Goal: Transaction & Acquisition: Purchase product/service

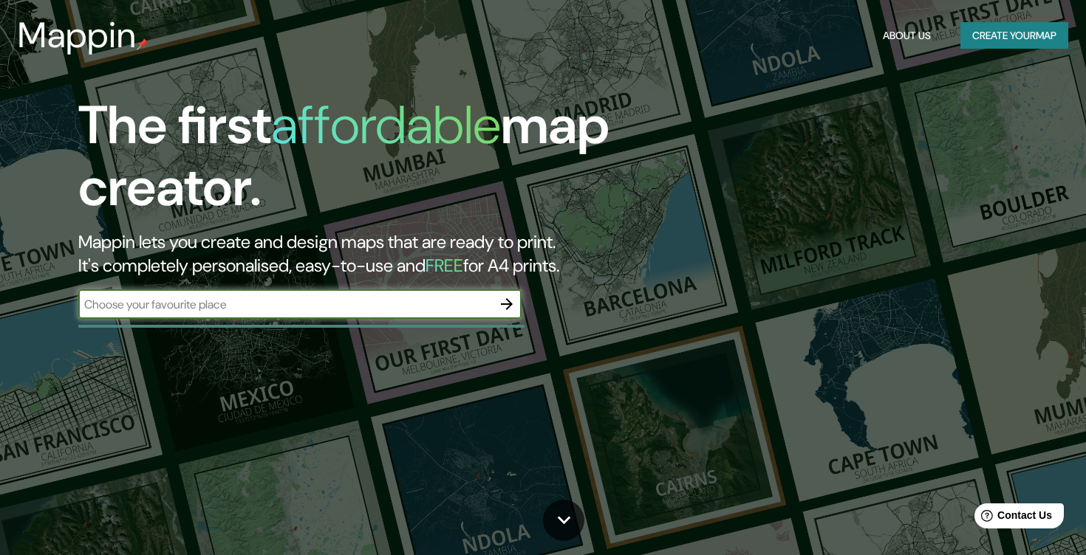
click at [301, 309] on input "text" at bounding box center [285, 304] width 414 height 17
type input "spa francorchamps circuit"
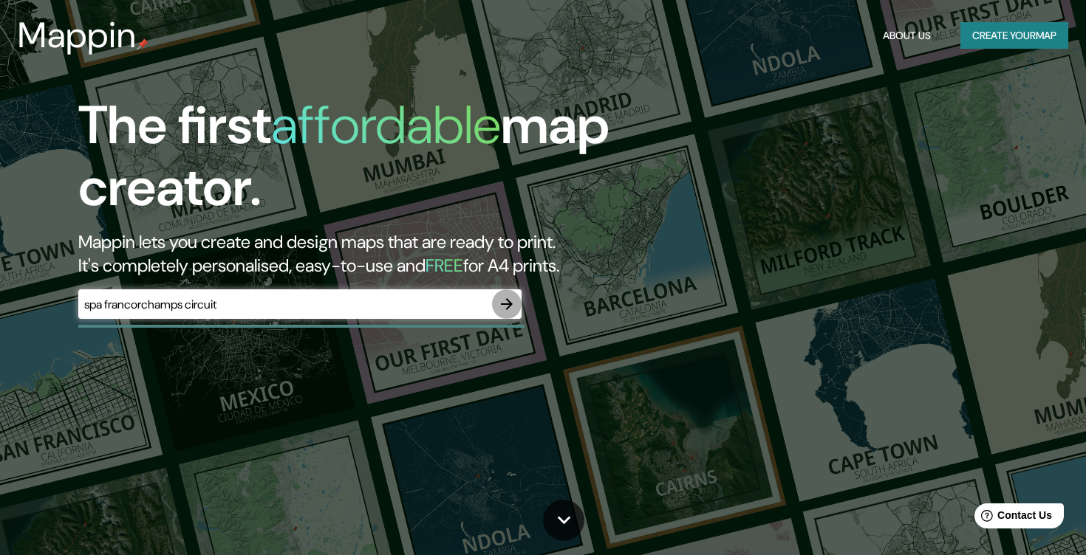
click at [509, 304] on icon "button" at bounding box center [507, 304] width 12 height 12
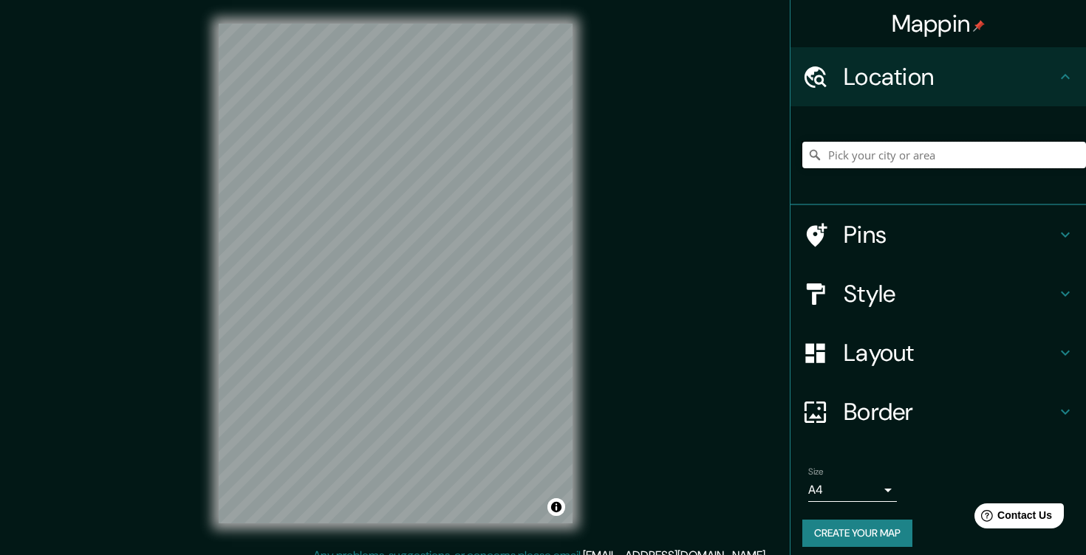
click at [871, 157] on input "Pick your city or area" at bounding box center [944, 155] width 284 height 27
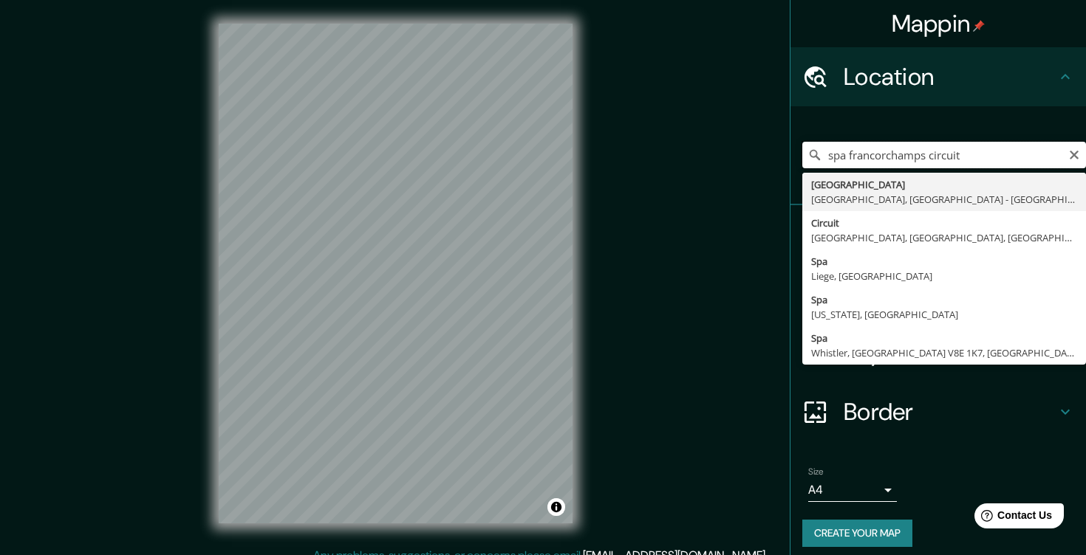
click at [883, 155] on input "spa francorchamps circuit" at bounding box center [944, 155] width 284 height 27
click at [950, 152] on input "spa francorchamps circuit" at bounding box center [944, 155] width 284 height 27
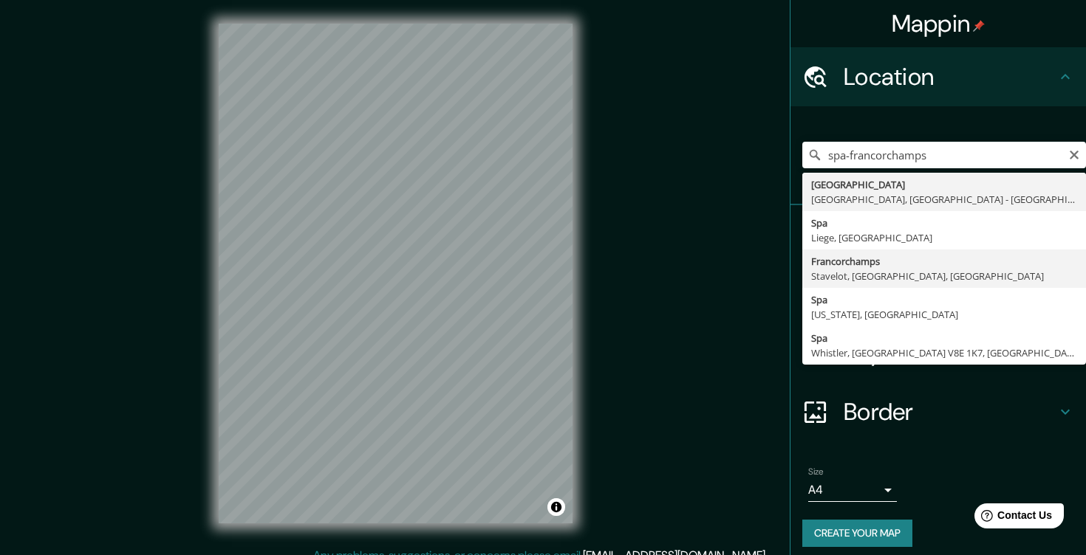
type input "Francorchamps, Stavelot, [GEOGRAPHIC_DATA], [GEOGRAPHIC_DATA]"
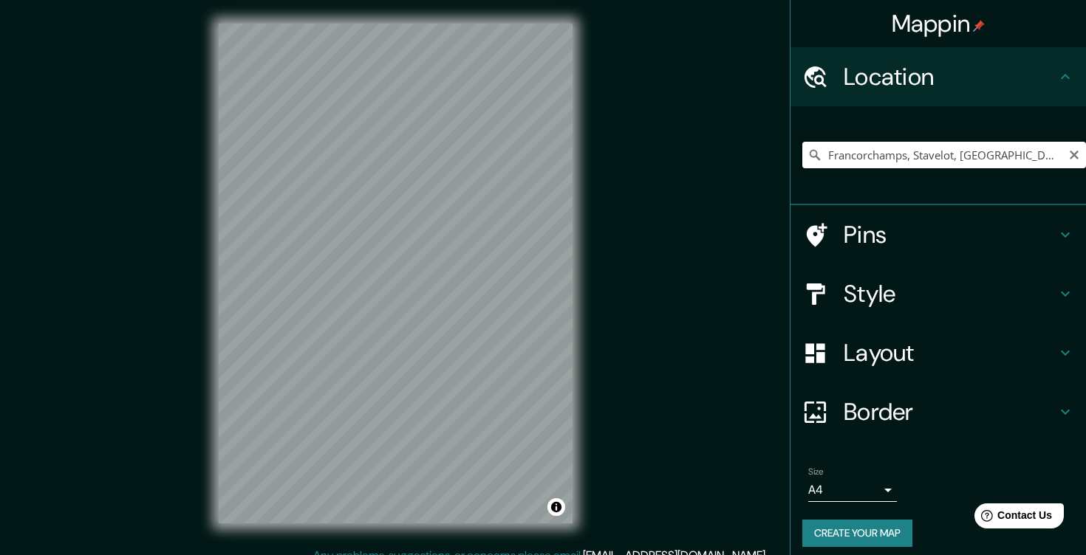
click at [881, 148] on input "Francorchamps, Stavelot, [GEOGRAPHIC_DATA], [GEOGRAPHIC_DATA]" at bounding box center [944, 155] width 284 height 27
click at [862, 239] on h4 "Pins" at bounding box center [950, 235] width 213 height 30
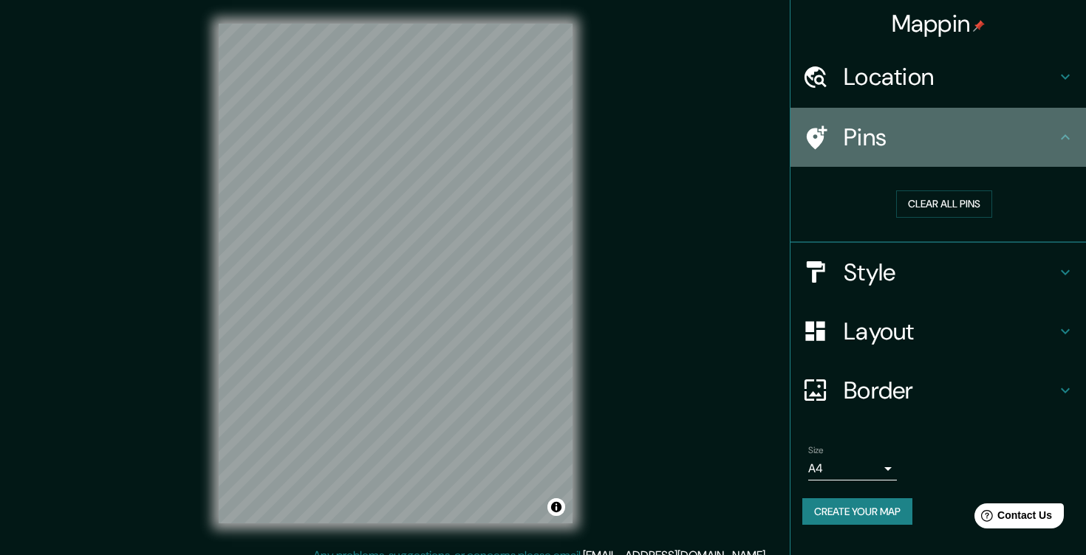
click at [921, 132] on h4 "Pins" at bounding box center [950, 138] width 213 height 30
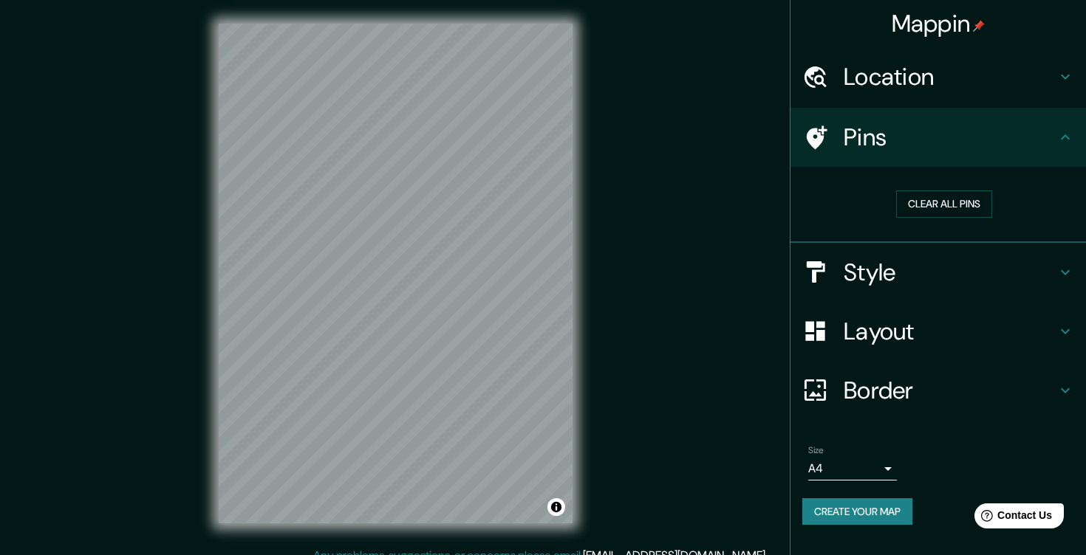
click at [866, 283] on h4 "Style" at bounding box center [950, 273] width 213 height 30
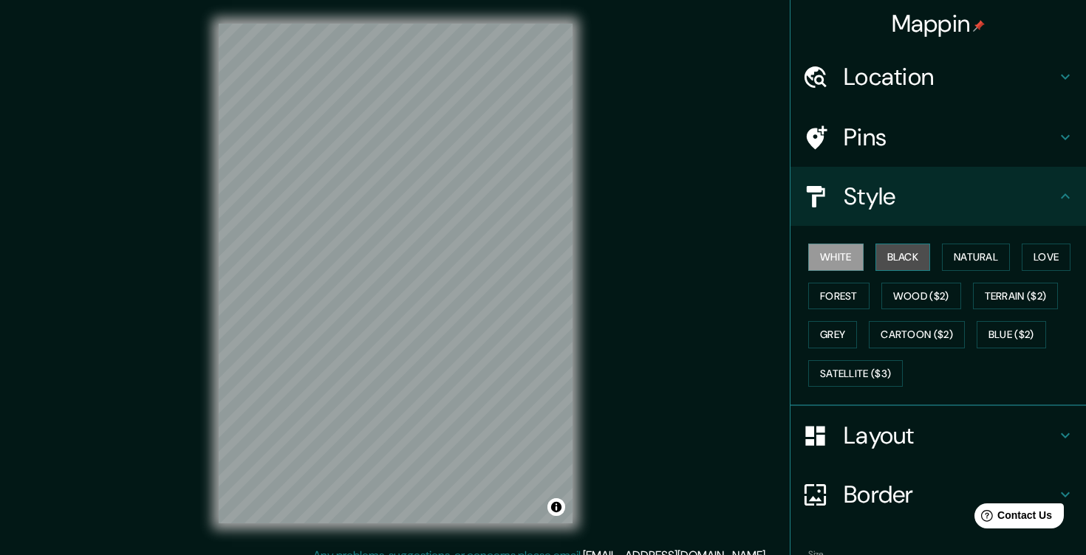
click at [903, 245] on button "Black" at bounding box center [902, 257] width 55 height 27
click at [954, 253] on button "Natural" at bounding box center [976, 257] width 68 height 27
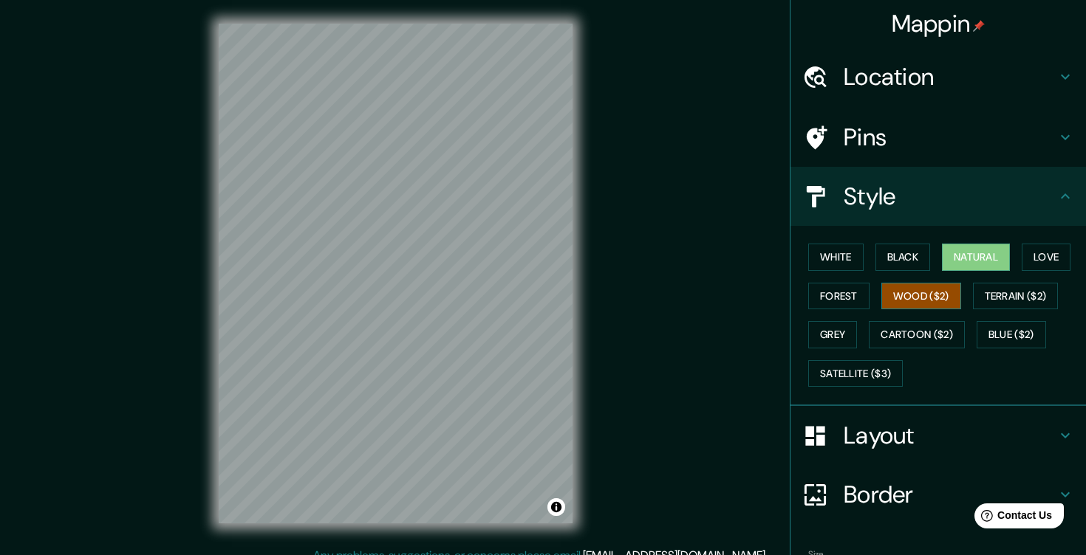
click at [937, 293] on button "Wood ($2)" at bounding box center [921, 296] width 80 height 27
click at [849, 296] on button "Forest" at bounding box center [838, 296] width 61 height 27
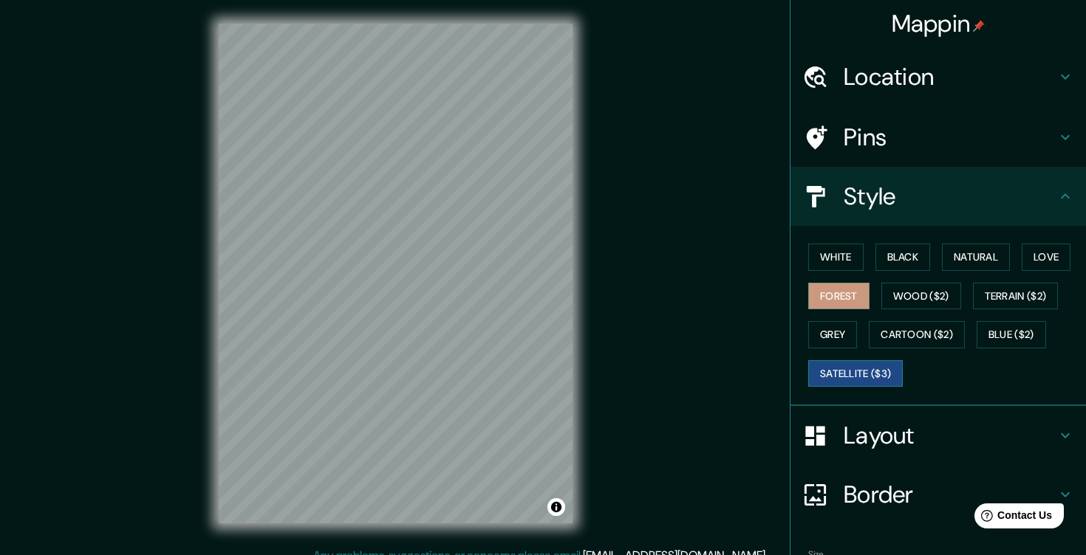
click at [858, 375] on button "Satellite ($3)" at bounding box center [855, 373] width 95 height 27
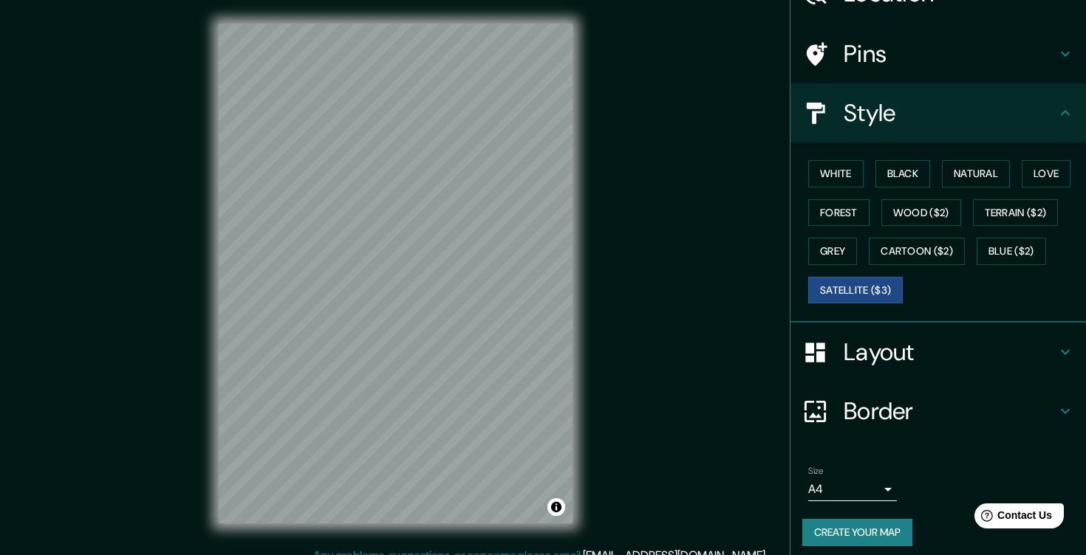
scroll to position [92, 0]
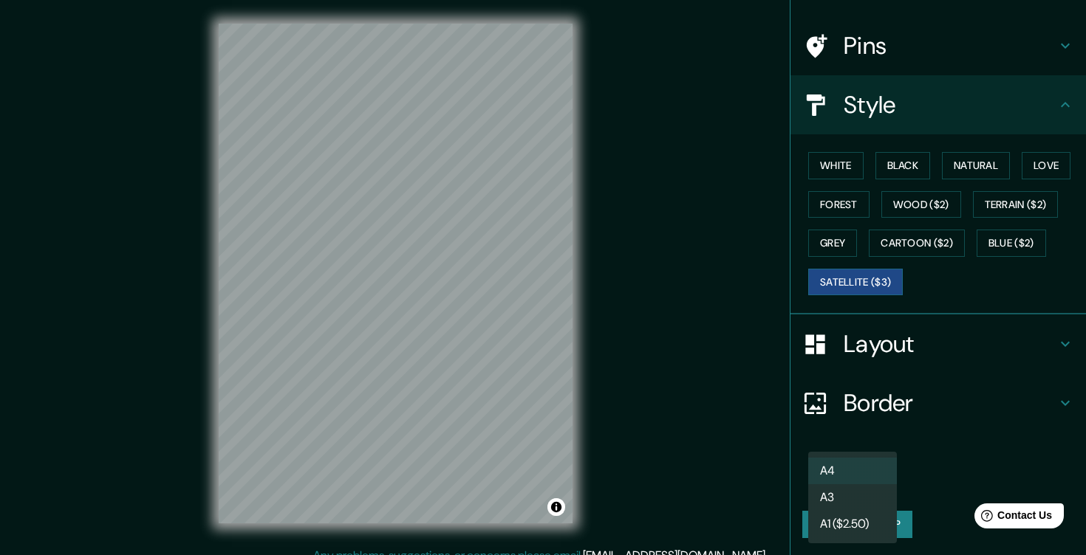
click at [875, 491] on body "Mappin Location [GEOGRAPHIC_DATA], [GEOGRAPHIC_DATA], Liege, [GEOGRAPHIC_DATA] …" at bounding box center [543, 277] width 1086 height 555
click at [957, 275] on div at bounding box center [543, 277] width 1086 height 555
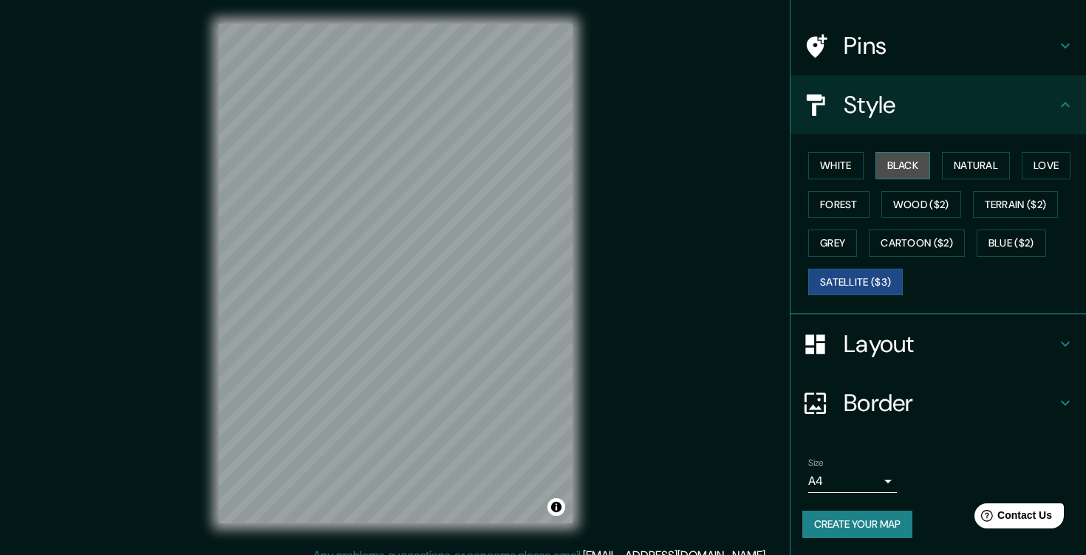
click at [910, 171] on button "Black" at bounding box center [902, 165] width 55 height 27
click at [871, 280] on button "Satellite ($3)" at bounding box center [855, 282] width 95 height 27
click at [915, 157] on button "Black" at bounding box center [902, 165] width 55 height 27
click at [943, 336] on h4 "Layout" at bounding box center [950, 344] width 213 height 30
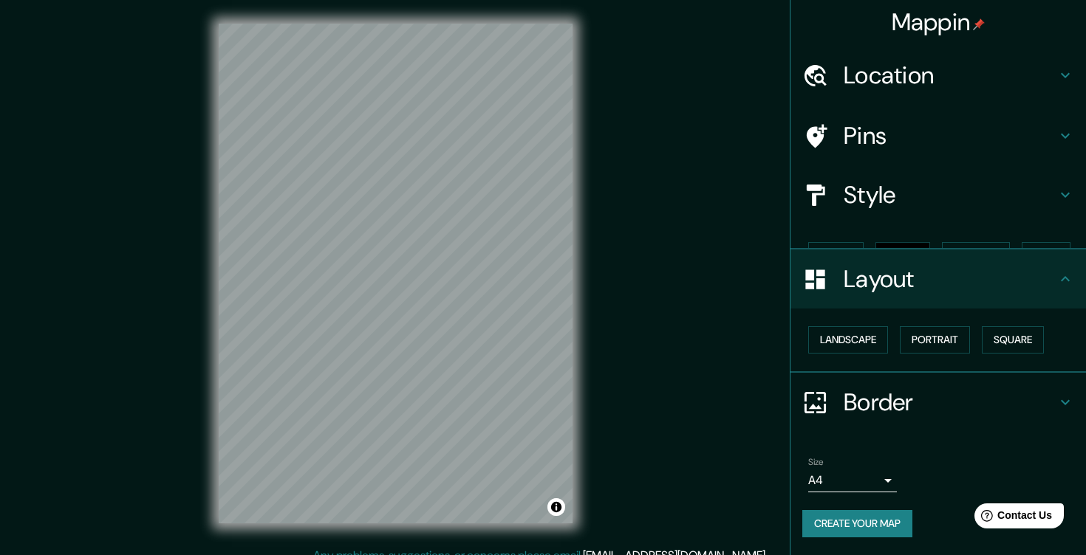
scroll to position [0, 0]
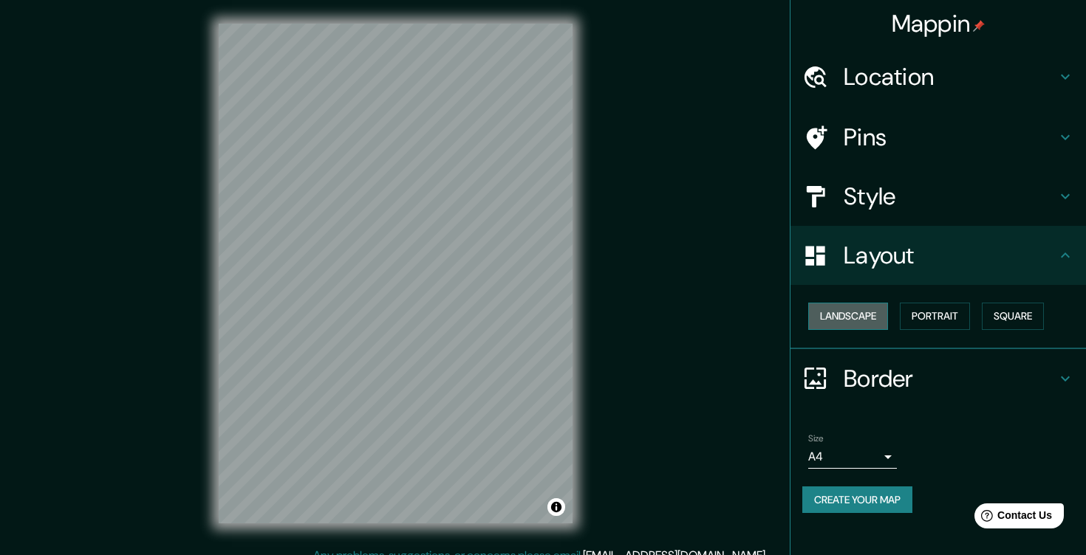
click at [872, 318] on button "Landscape" at bounding box center [848, 316] width 80 height 27
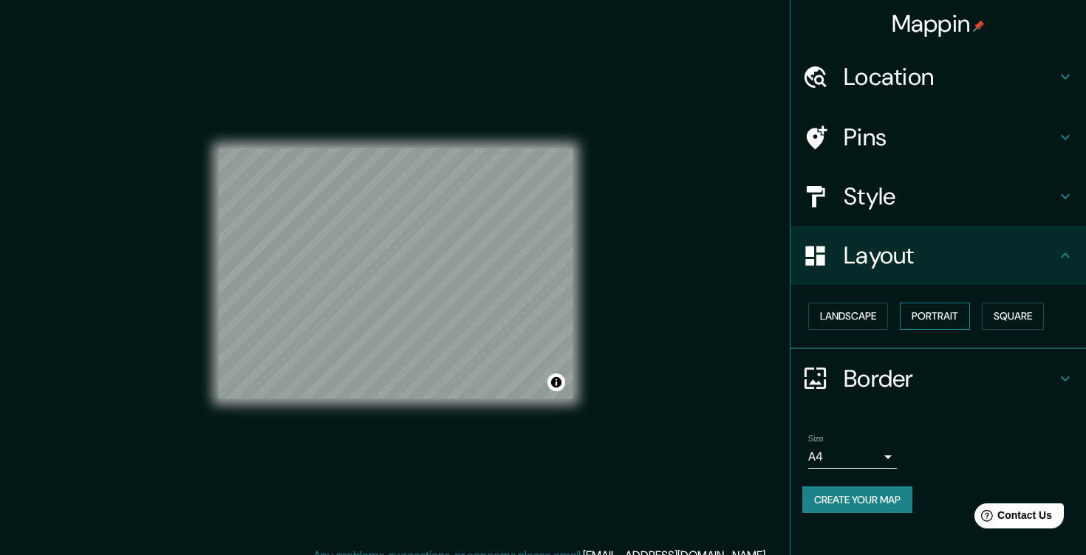
click at [943, 321] on button "Portrait" at bounding box center [935, 316] width 70 height 27
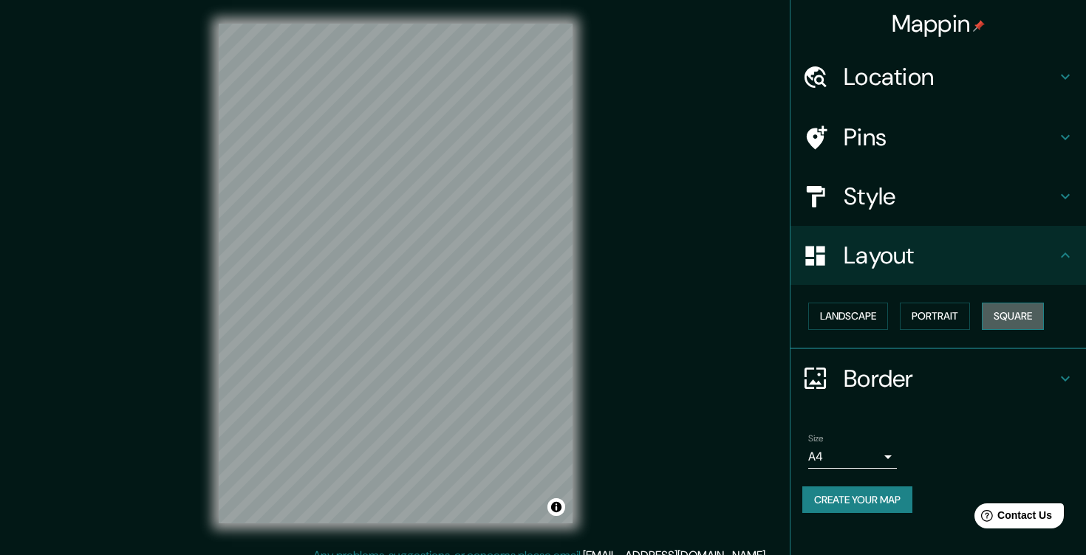
click at [1004, 324] on button "Square" at bounding box center [1013, 316] width 62 height 27
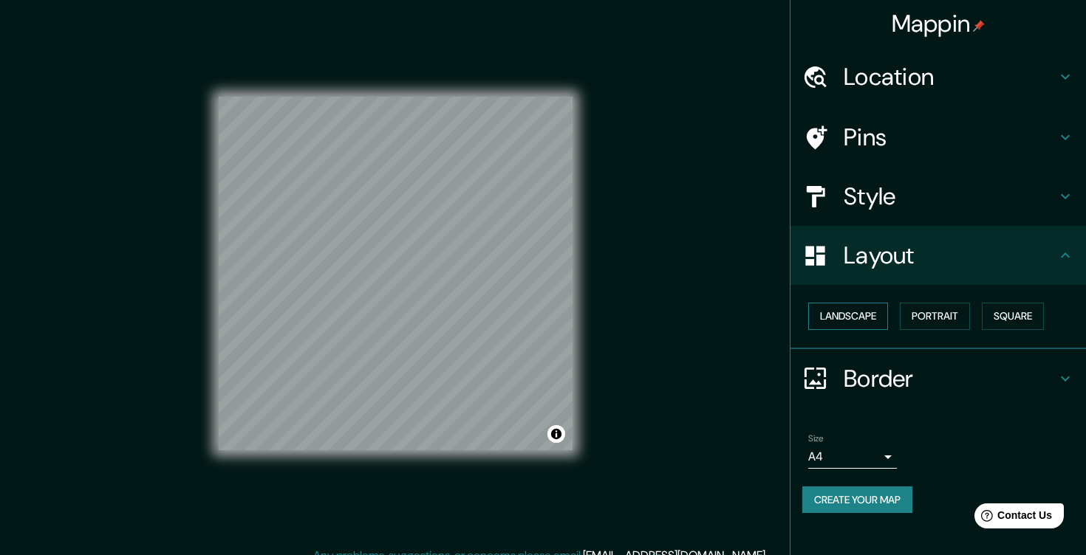
click at [888, 309] on button "Landscape" at bounding box center [848, 316] width 80 height 27
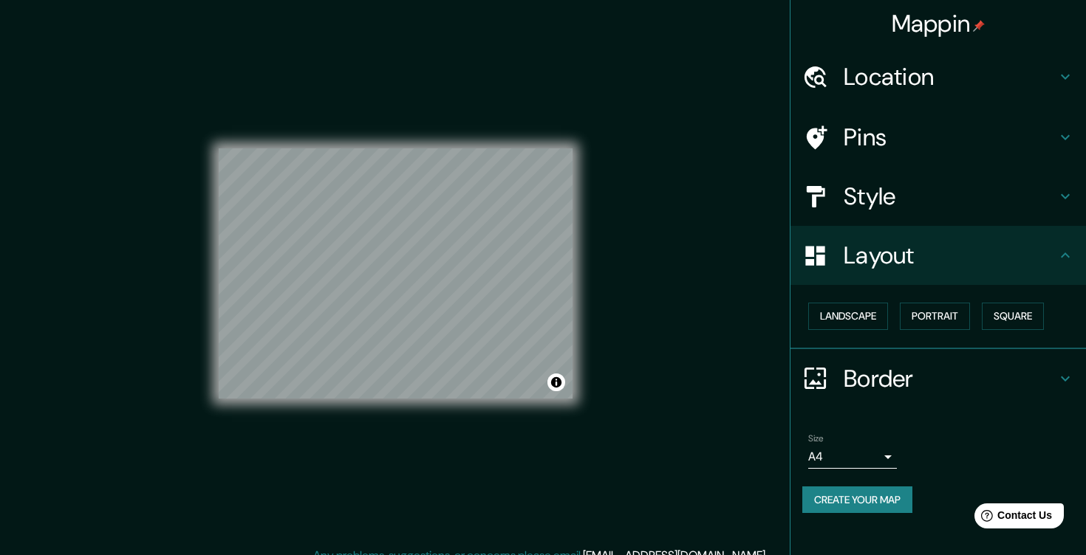
click at [889, 376] on h4 "Border" at bounding box center [950, 379] width 213 height 30
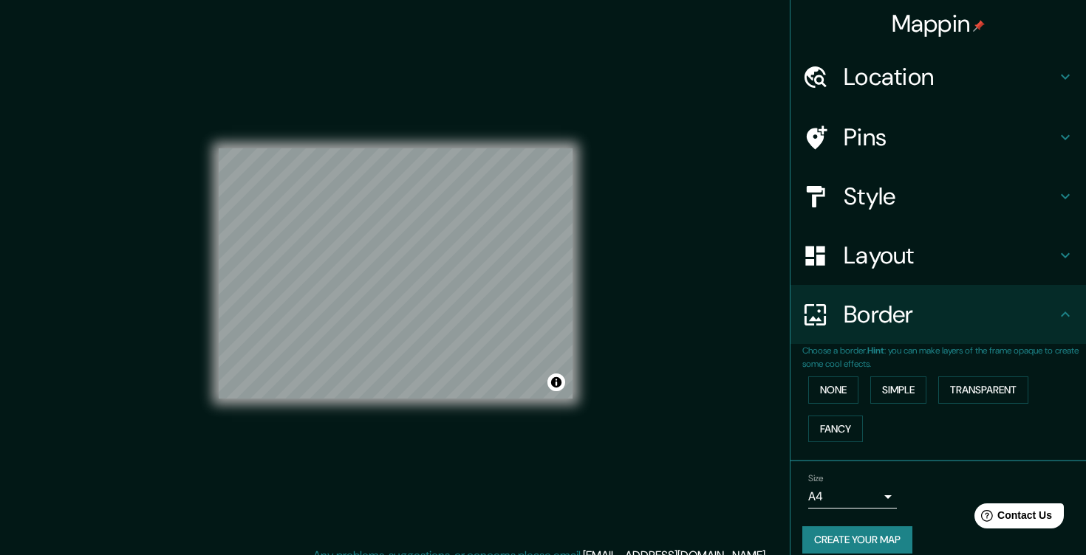
scroll to position [16, 0]
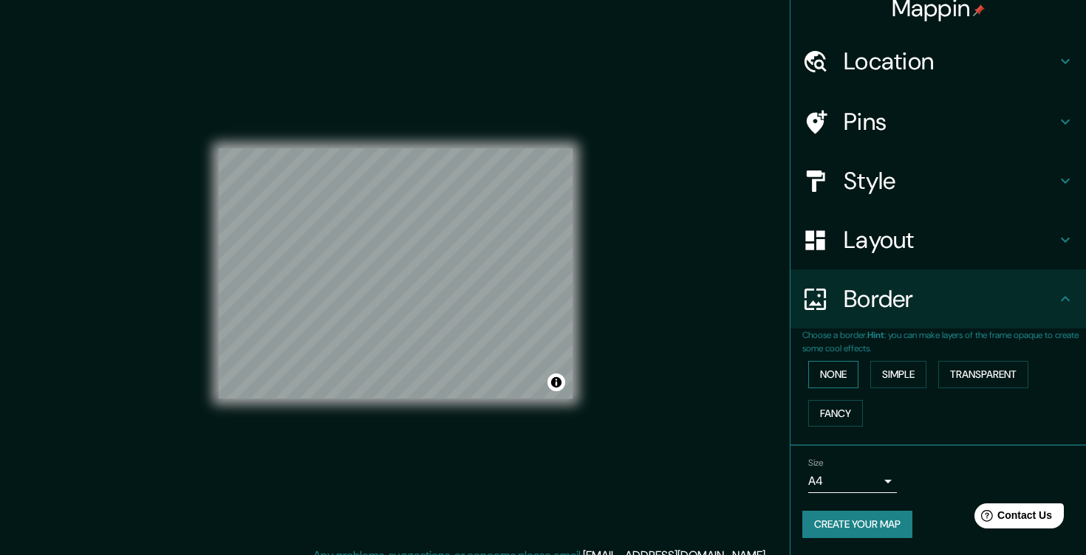
click at [837, 375] on button "None" at bounding box center [833, 374] width 50 height 27
click at [904, 374] on button "Simple" at bounding box center [898, 374] width 56 height 27
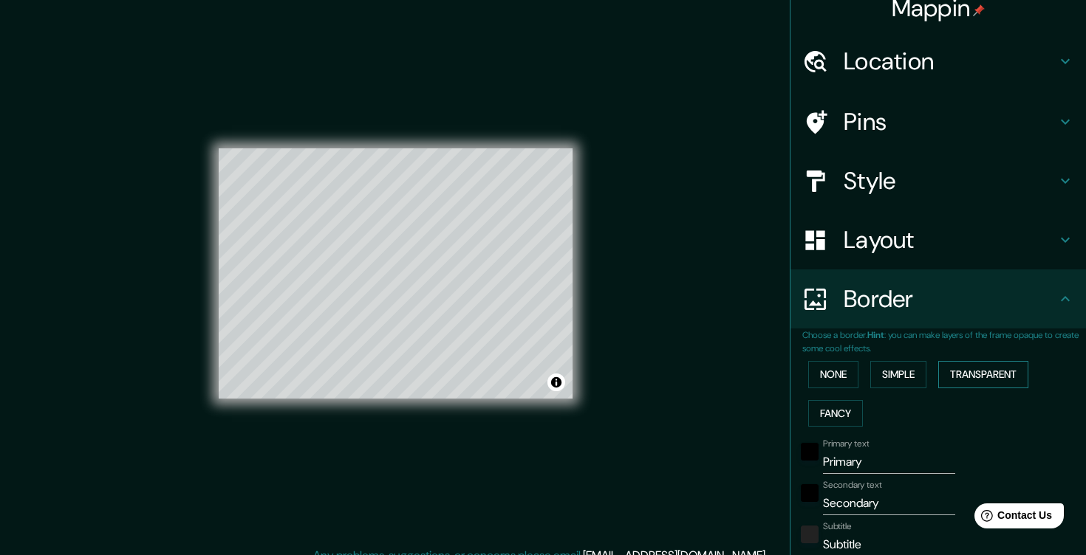
click at [981, 368] on button "Transparent" at bounding box center [983, 374] width 90 height 27
click at [838, 411] on button "Fancy" at bounding box center [835, 413] width 55 height 27
click at [835, 381] on button "None" at bounding box center [833, 374] width 50 height 27
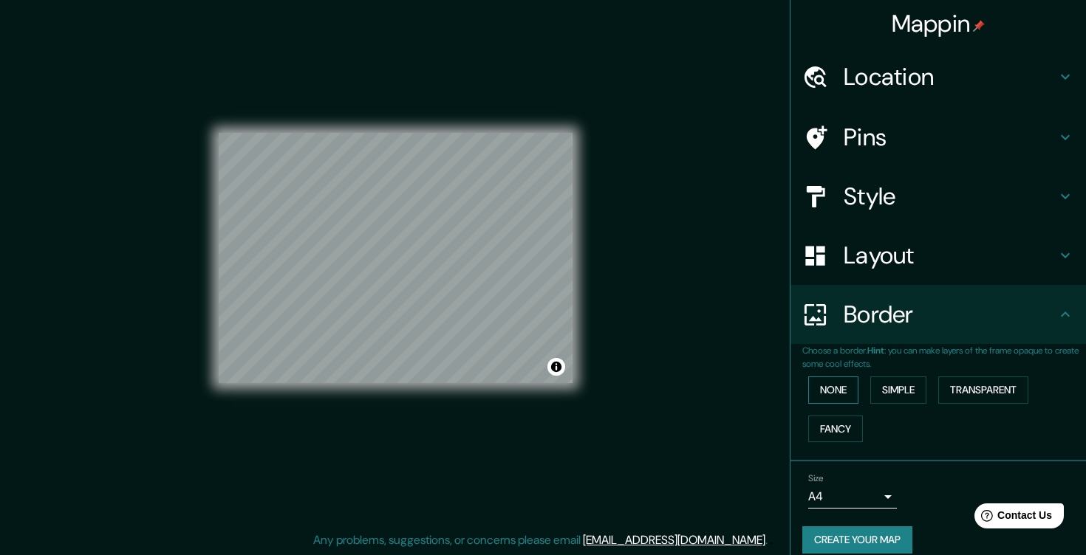
scroll to position [0, 0]
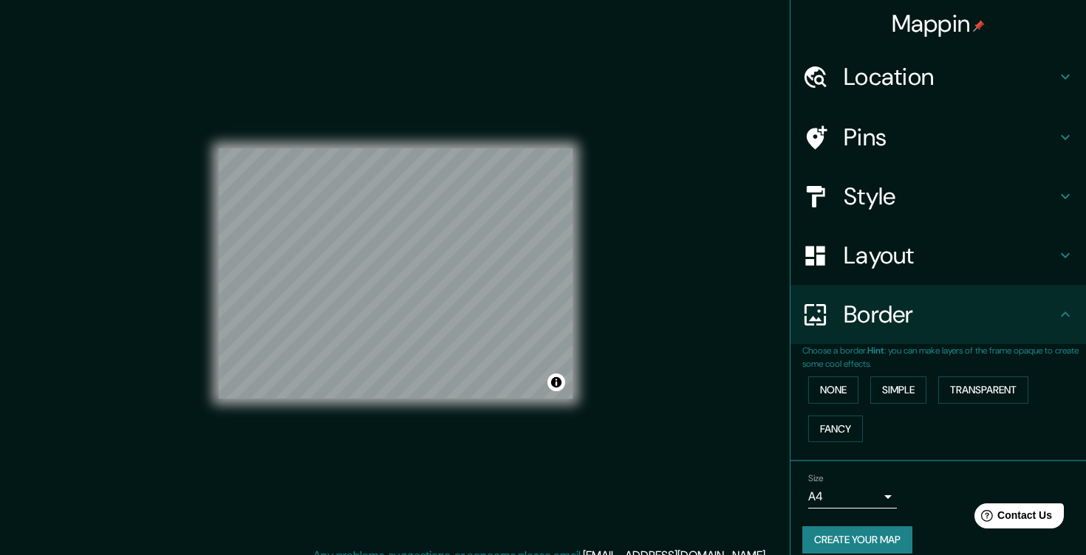
click at [878, 205] on h4 "Style" at bounding box center [950, 197] width 213 height 30
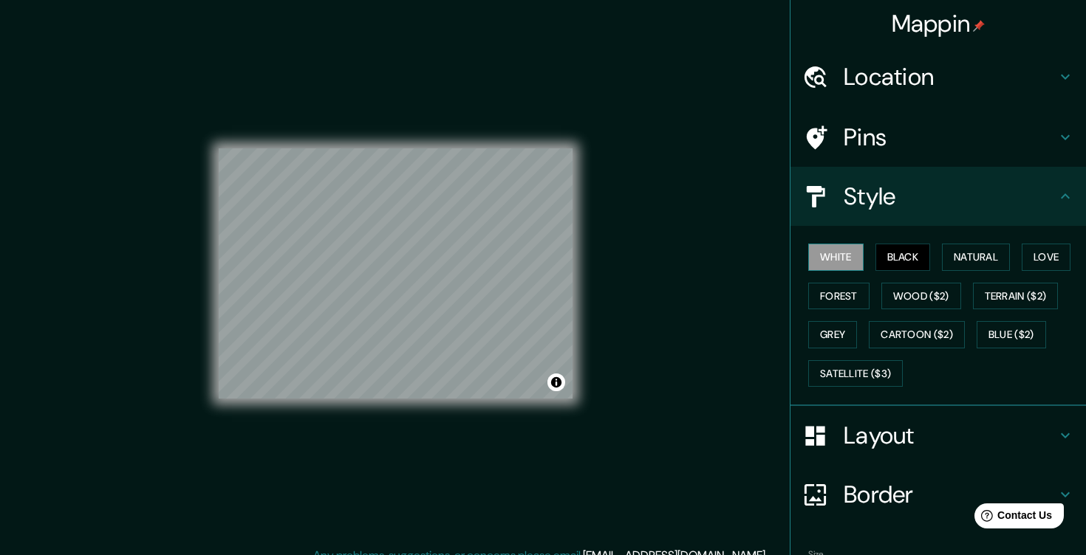
click at [852, 254] on button "White" at bounding box center [835, 257] width 55 height 27
click at [916, 260] on button "Black" at bounding box center [902, 257] width 55 height 27
click at [887, 307] on button "Wood ($2)" at bounding box center [921, 296] width 80 height 27
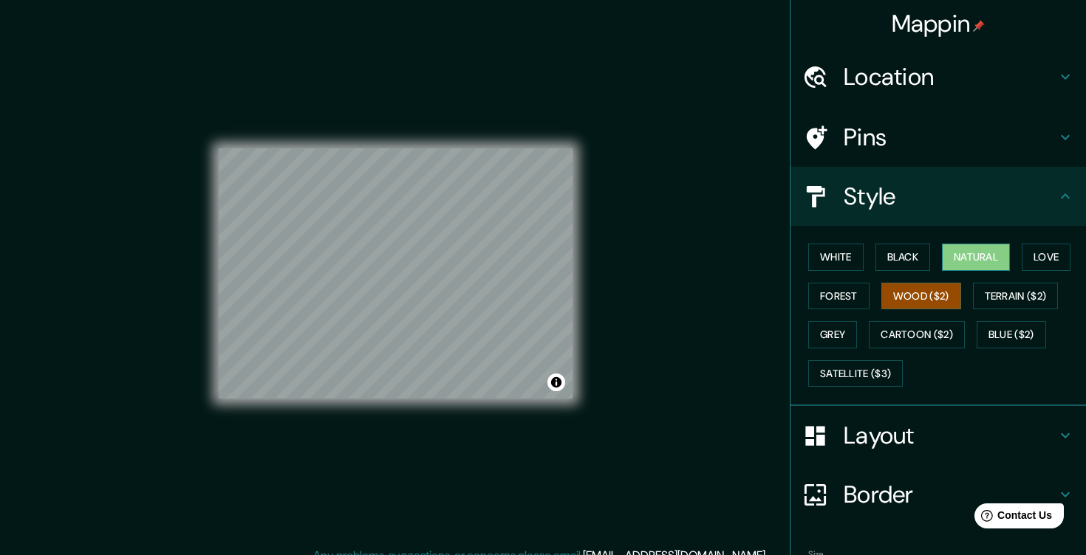
click at [945, 264] on button "Natural" at bounding box center [976, 257] width 68 height 27
click at [1025, 247] on div "White Black Natural Love Forest Wood ($2) Terrain ($2) Grey Cartoon ($2) Blue (…" at bounding box center [944, 315] width 284 height 155
click at [1040, 253] on button "Love" at bounding box center [1046, 257] width 49 height 27
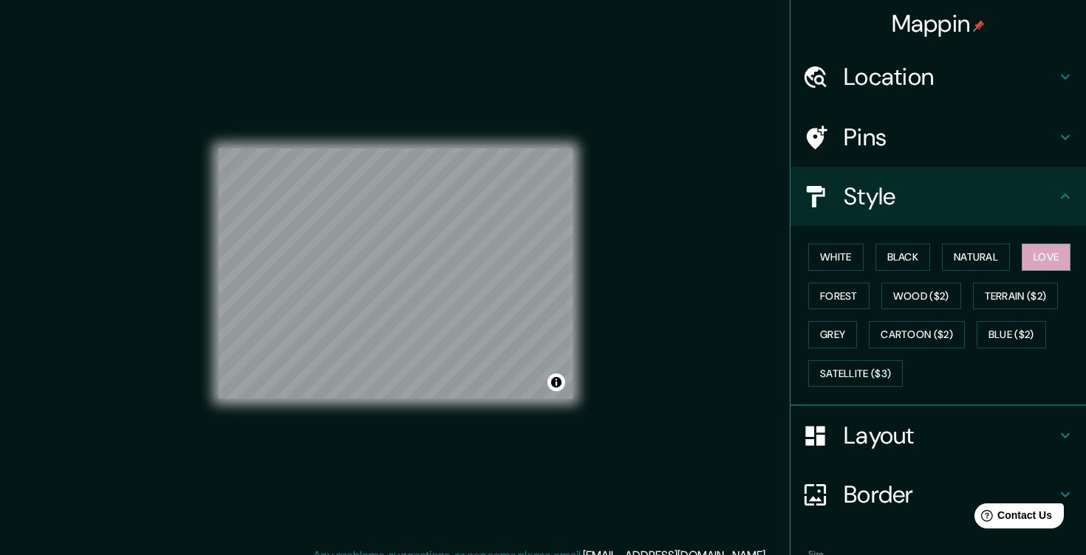
click at [917, 148] on h4 "Pins" at bounding box center [950, 138] width 213 height 30
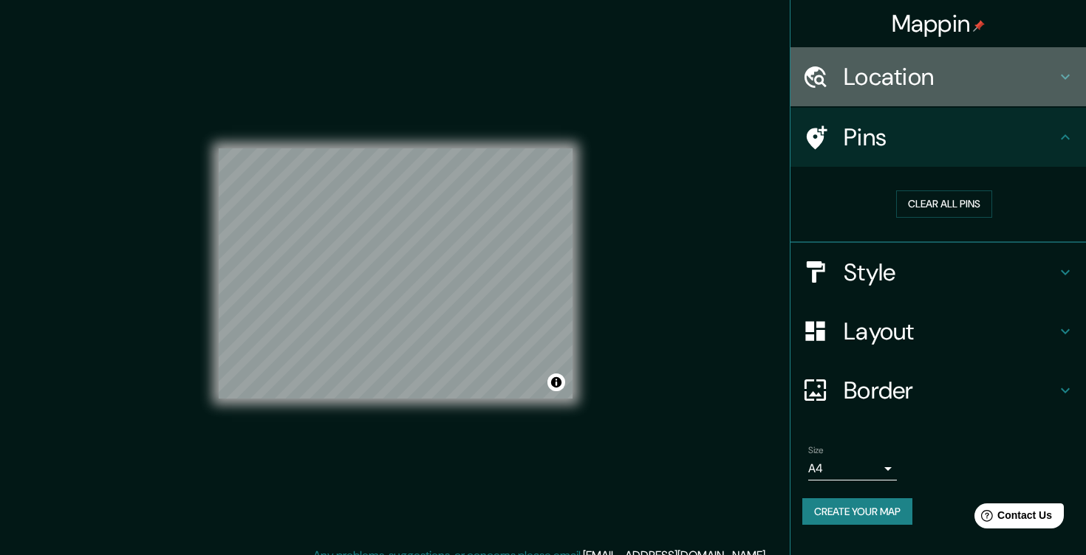
click at [921, 78] on h4 "Location" at bounding box center [950, 77] width 213 height 30
